Goal: Task Accomplishment & Management: Use online tool/utility

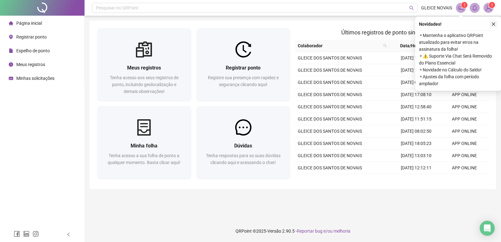
click at [495, 23] on icon "close" at bounding box center [493, 24] width 4 height 4
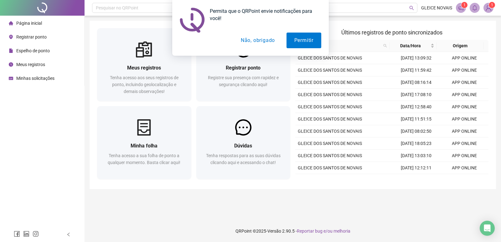
click at [257, 40] on button "Não, obrigado" at bounding box center [258, 41] width 50 height 16
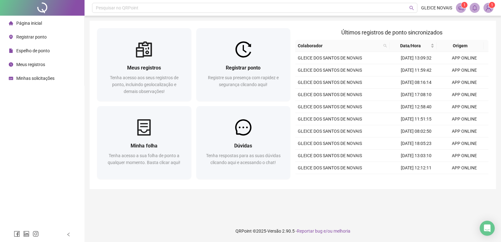
click at [27, 23] on span "Página inicial" at bounding box center [29, 23] width 26 height 5
click at [490, 9] on img at bounding box center [487, 7] width 9 height 9
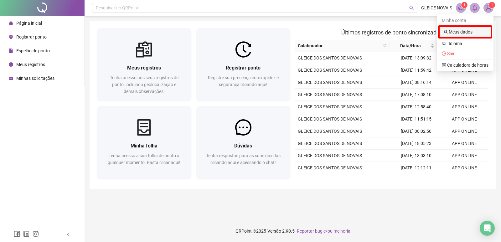
click at [455, 33] on link "Meus dados" at bounding box center [457, 31] width 29 height 5
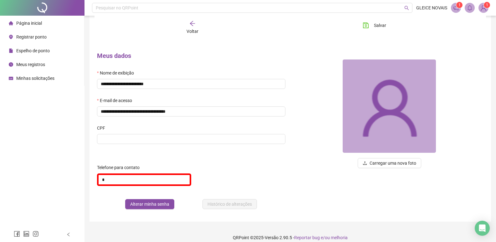
scroll to position [18, 0]
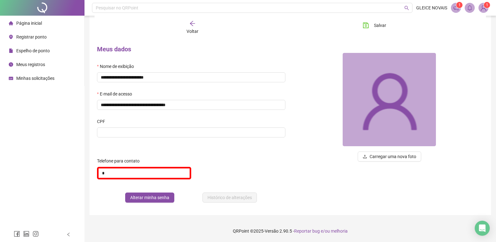
click at [471, 8] on icon "bell" at bounding box center [469, 8] width 4 height 6
click at [456, 8] on icon "notification" at bounding box center [456, 8] width 6 height 6
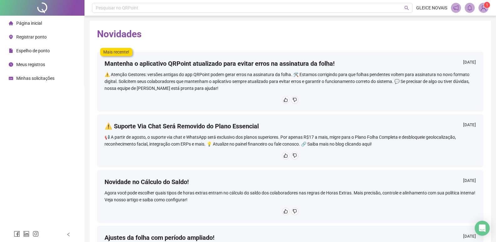
click at [43, 48] on span "Espelho de ponto" at bounding box center [32, 50] width 33 height 5
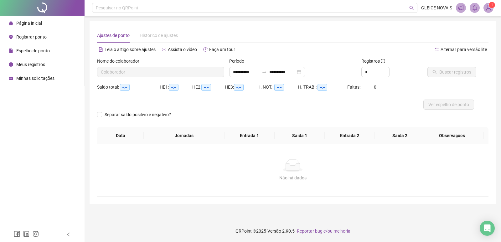
type input "**********"
